Goal: Transaction & Acquisition: Purchase product/service

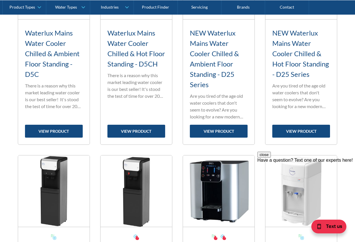
scroll to position [313, 0]
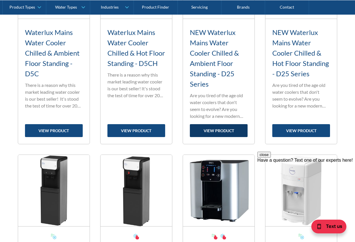
click at [216, 130] on link "view product" at bounding box center [219, 130] width 58 height 13
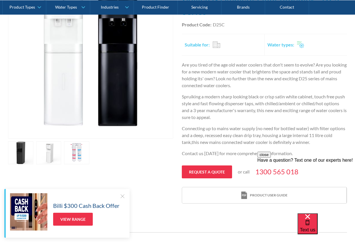
scroll to position [166, 0]
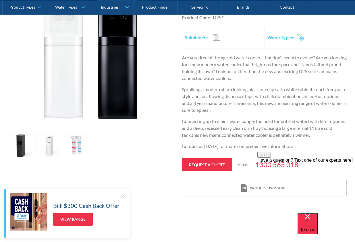
click at [50, 143] on link "open lightbox" at bounding box center [48, 145] width 25 height 23
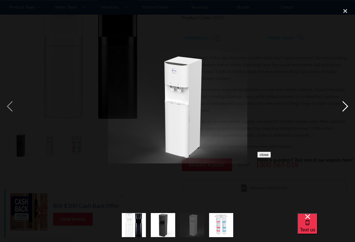
click at [346, 107] on div "next image" at bounding box center [345, 106] width 20 height 203
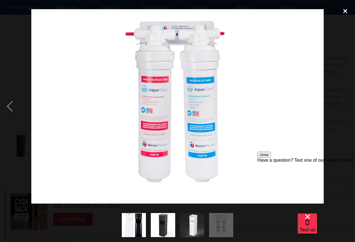
click at [346, 9] on div "close lightbox" at bounding box center [345, 11] width 20 height 13
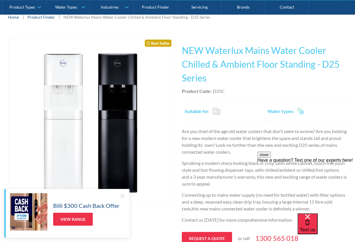
scroll to position [101, 0]
